Goal: Find contact information: Find contact information

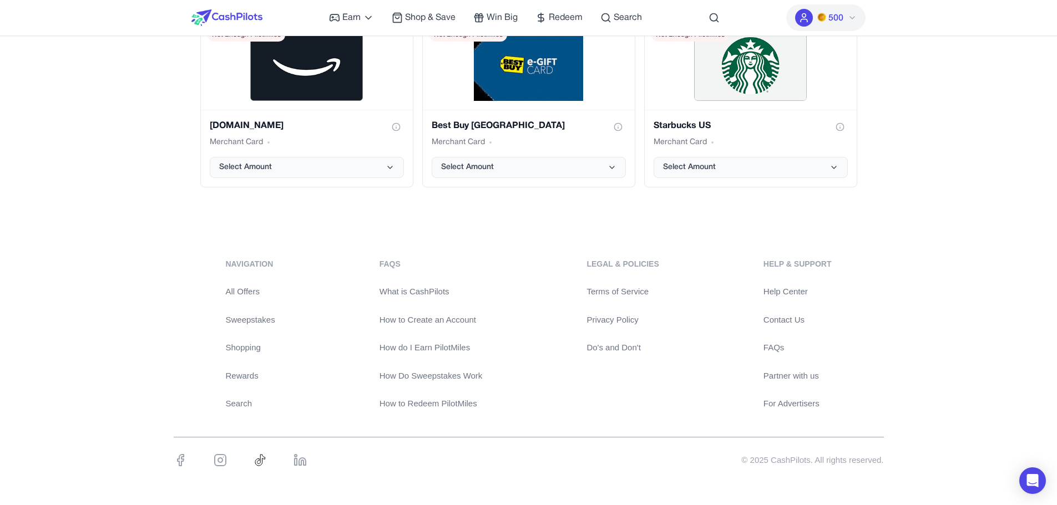
drag, startPoint x: 804, startPoint y: 387, endPoint x: 804, endPoint y: 402, distance: 15.0
click at [804, 398] on div "Help & Support Help Center Contact Us FAQs Partner with us For Advertisers" at bounding box center [797, 335] width 68 height 152
click at [792, 403] on link "For Advertisers" at bounding box center [797, 404] width 68 height 13
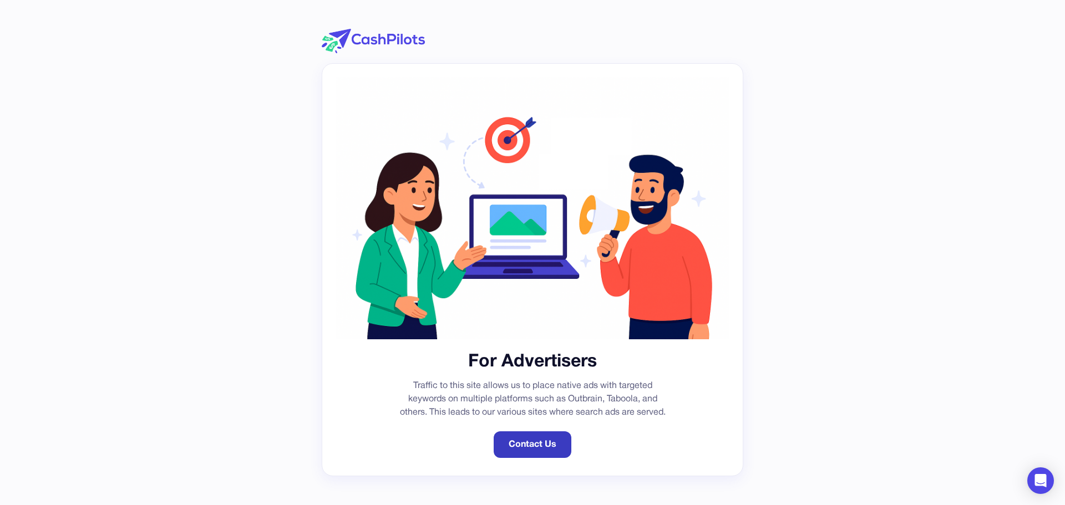
click at [547, 437] on link "Contact Us" at bounding box center [533, 445] width 78 height 27
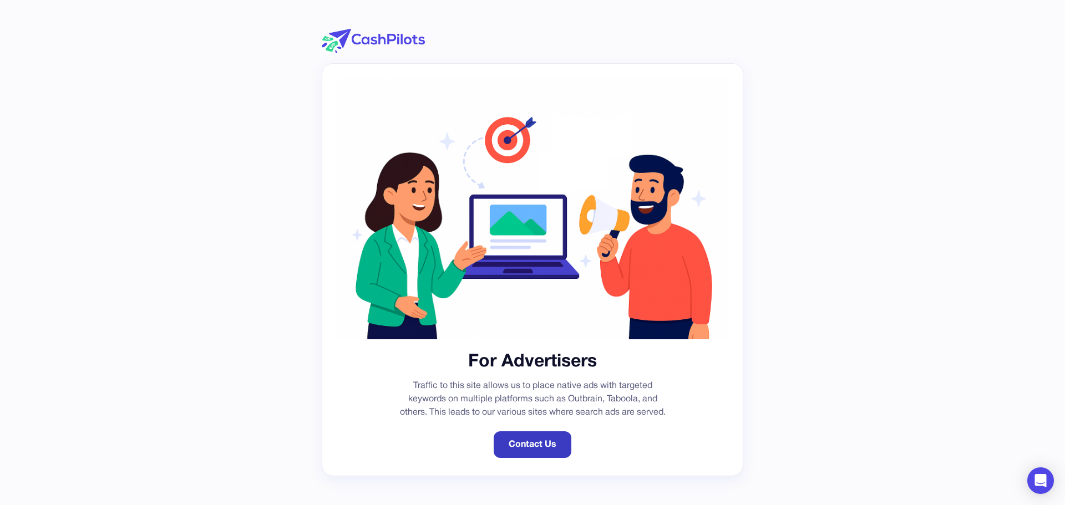
click at [547, 437] on link "Contact Us" at bounding box center [533, 445] width 78 height 27
click at [500, 429] on div "For Advertisers Traffic to this site allows us to place native ads with targete…" at bounding box center [533, 269] width 422 height 413
click at [525, 430] on div "For Advertisers Traffic to this site allows us to place native ads with targete…" at bounding box center [533, 269] width 422 height 413
click at [545, 448] on link "Contact Us" at bounding box center [533, 445] width 78 height 27
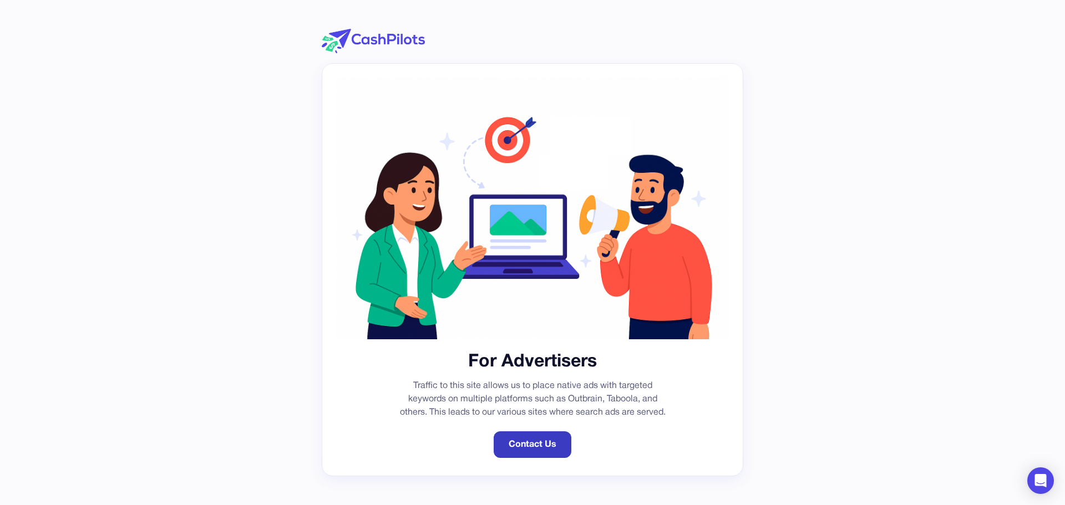
click at [545, 448] on link "Contact Us" at bounding box center [533, 445] width 78 height 27
